Goal: Check status: Check status

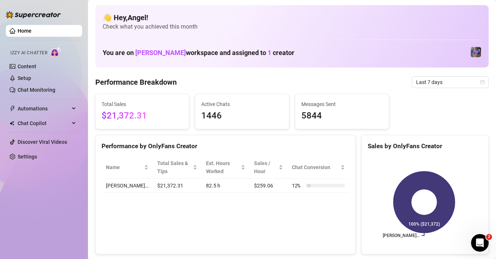
click at [31, 31] on link "Home" at bounding box center [25, 31] width 14 height 6
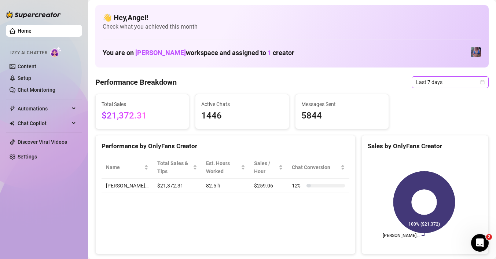
click at [430, 79] on span "Last 7 days" at bounding box center [450, 82] width 68 height 11
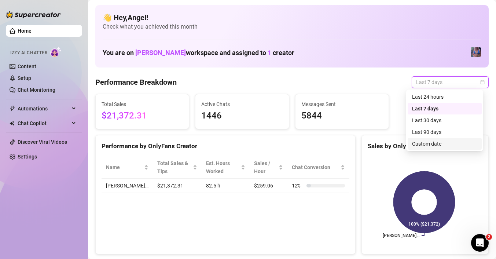
click at [440, 145] on div "Custom date" at bounding box center [444, 144] width 65 height 8
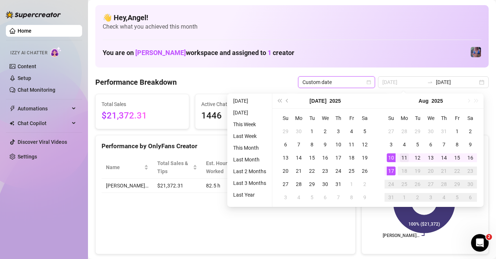
type input "[DATE]"
click at [402, 156] on div "11" at bounding box center [404, 157] width 9 height 9
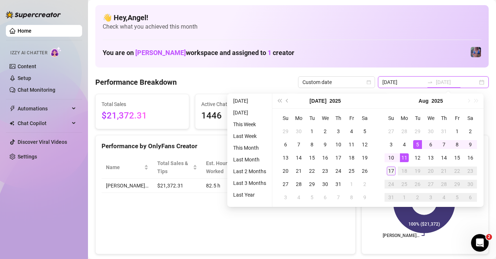
type input "[DATE]"
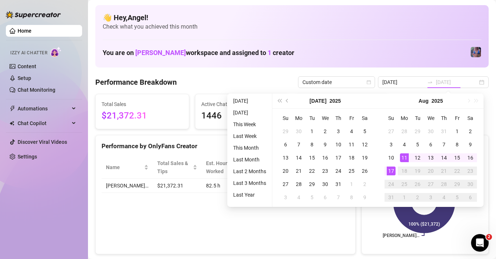
click at [389, 171] on div "17" at bounding box center [390, 170] width 9 height 9
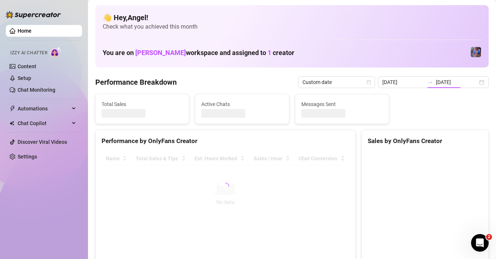
type input "[DATE]"
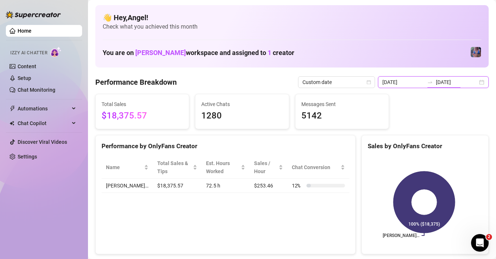
click at [439, 84] on input "[DATE]" at bounding box center [456, 82] width 42 height 8
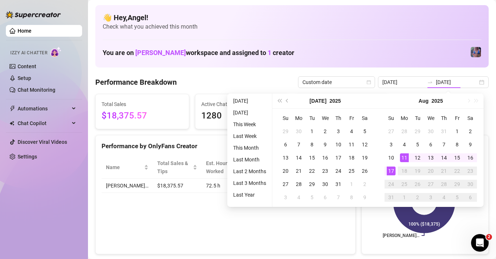
click at [216, 85] on div "Performance Breakdown Custom date [DATE] [DATE]" at bounding box center [291, 82] width 393 height 12
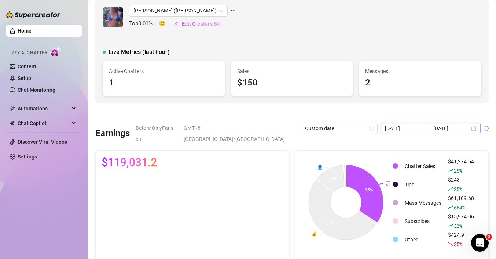
scroll to position [7, 0]
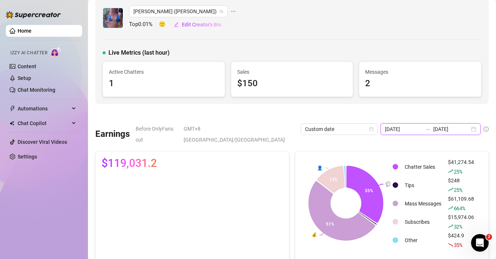
click at [433, 125] on input "[DATE]" at bounding box center [451, 129] width 36 height 8
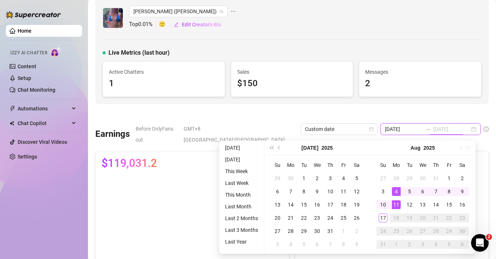
type input "[DATE]"
click at [393, 204] on div "11" at bounding box center [396, 204] width 9 height 9
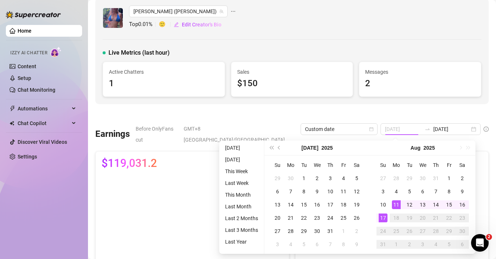
click at [383, 216] on div "17" at bounding box center [382, 217] width 9 height 9
type input "[DATE]"
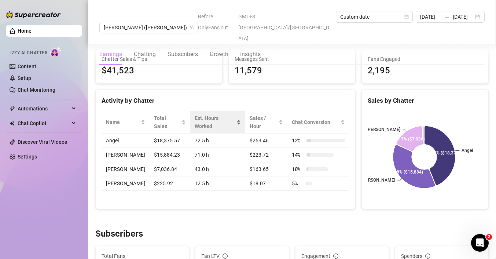
scroll to position [266, 0]
